Goal: Task Accomplishment & Management: Use online tool/utility

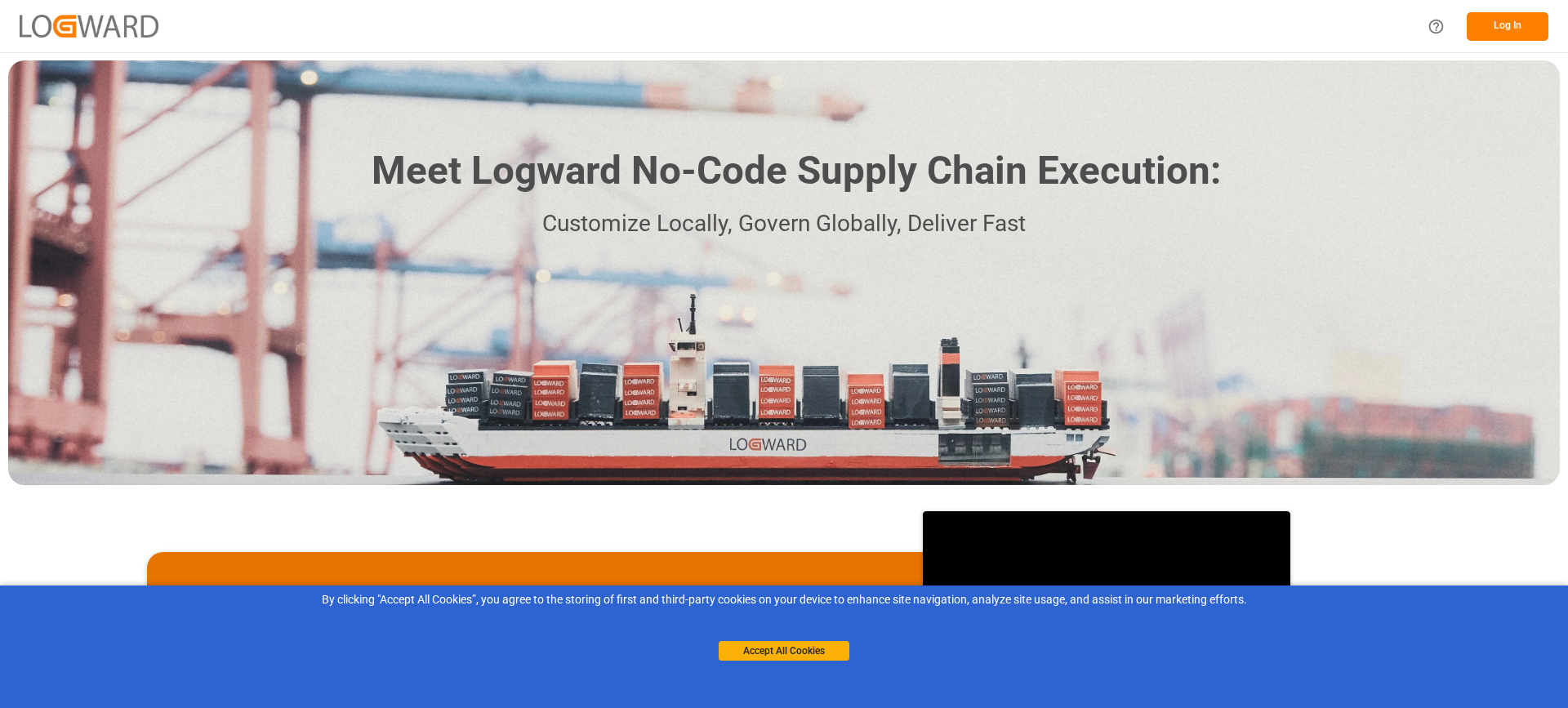
click at [1517, 31] on button "Log In" at bounding box center [1508, 27] width 82 height 28
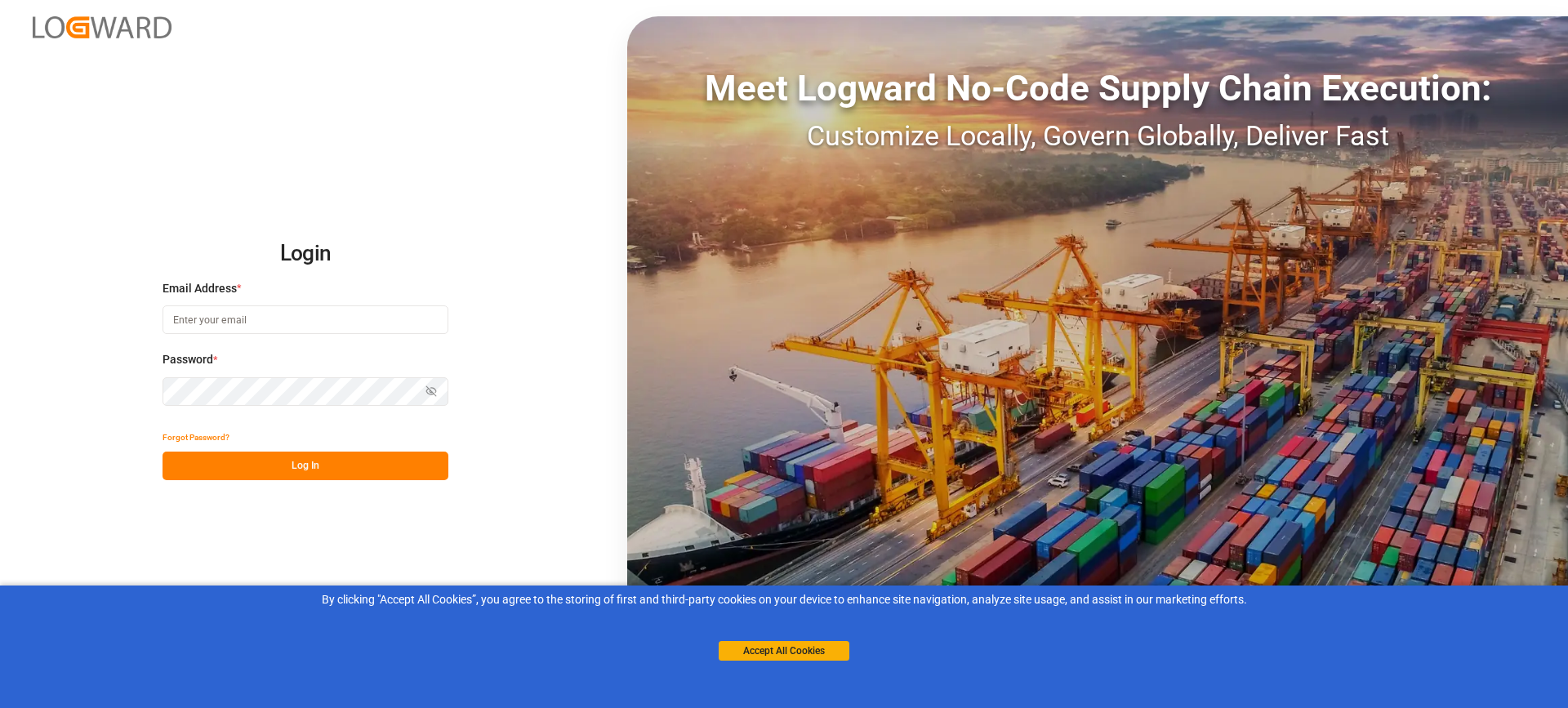
type input "[EMAIL_ADDRESS][PERSON_NAME][DOMAIN_NAME]"
click at [332, 466] on button "Log In" at bounding box center [306, 466] width 286 height 28
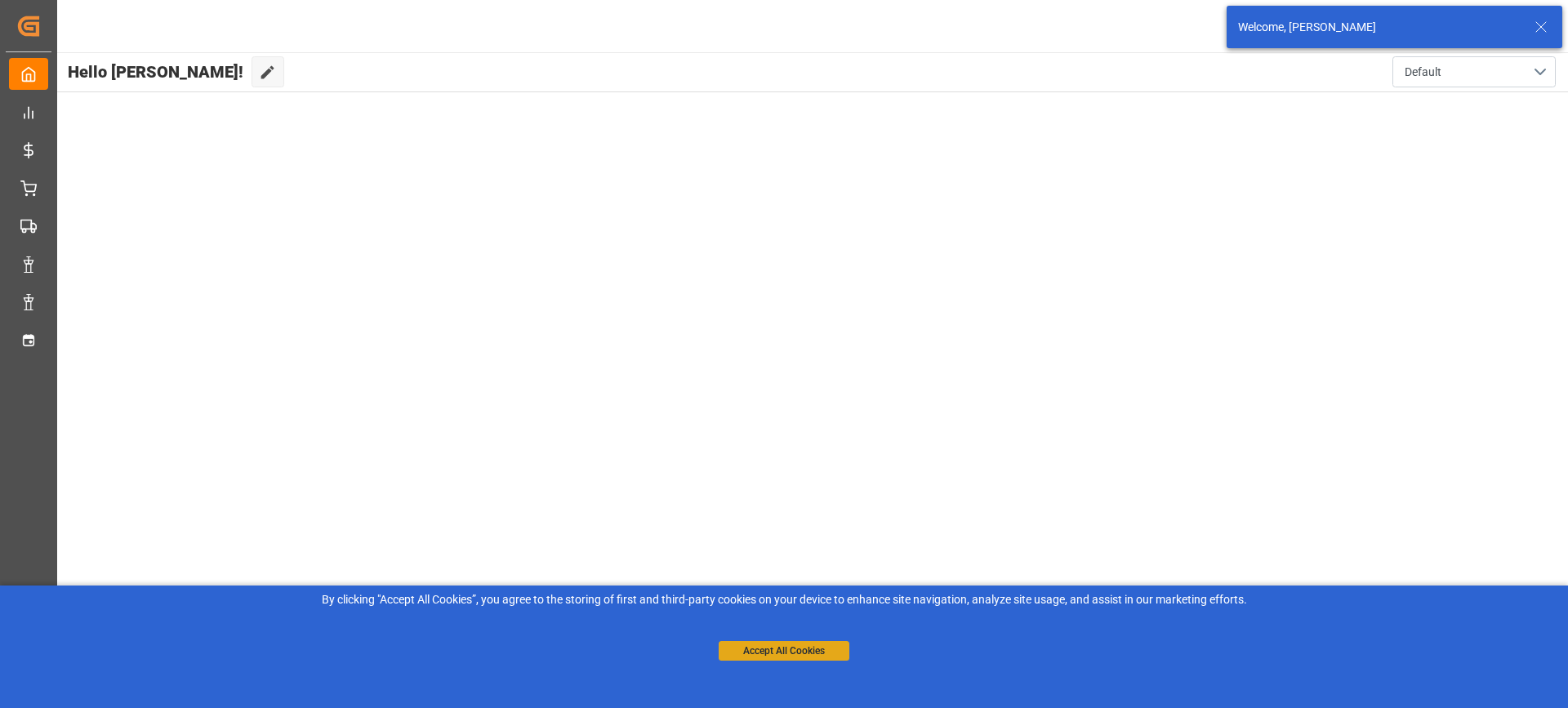
click at [784, 649] on button "Accept All Cookies" at bounding box center [784, 650] width 130 height 19
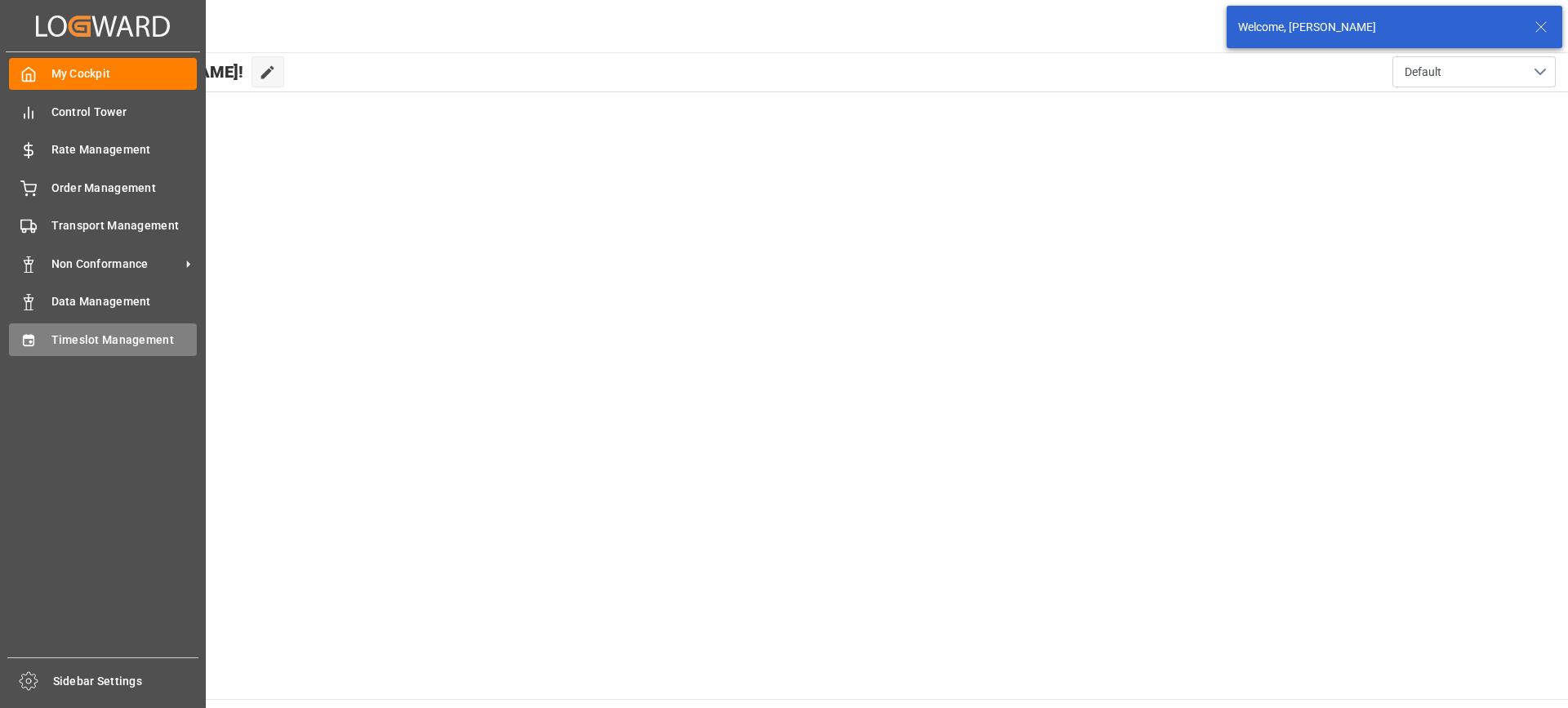
click at [64, 339] on span "Timeslot Management" at bounding box center [124, 340] width 146 height 18
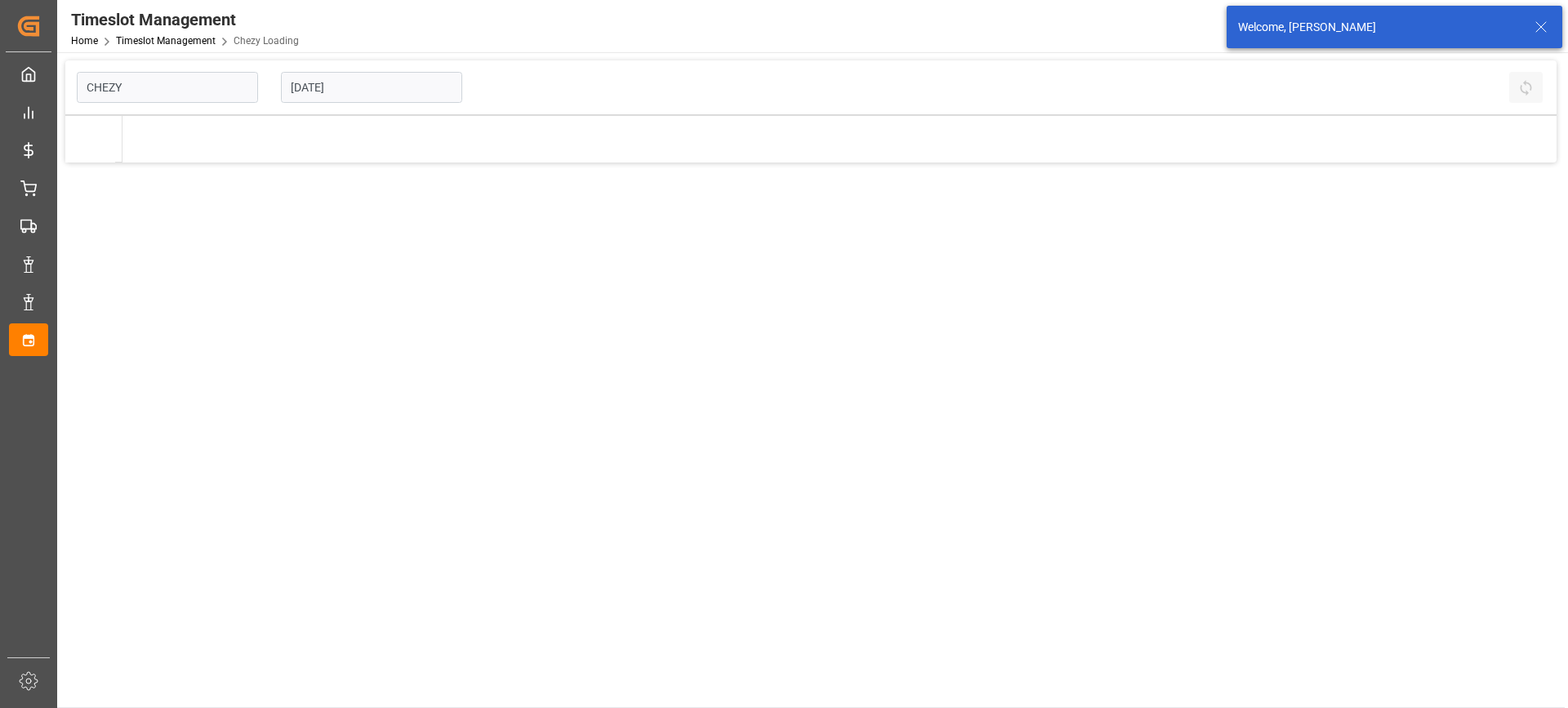
type input "Chezy Loading"
